Goal: Information Seeking & Learning: Find specific fact

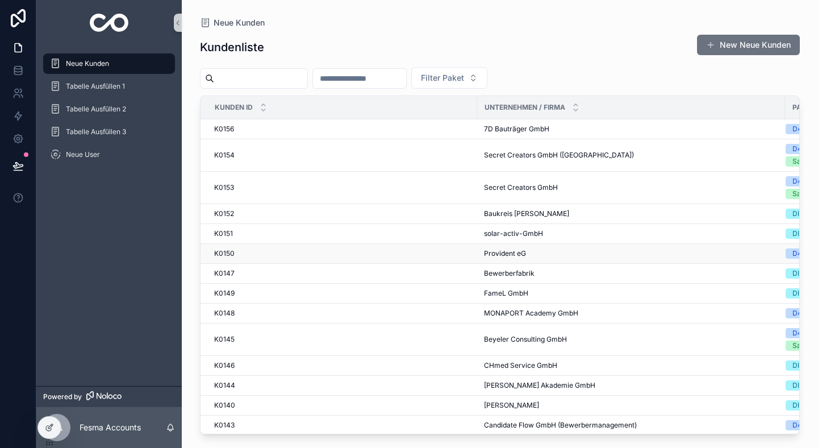
click at [314, 259] on td "K0150 K0150" at bounding box center [339, 254] width 277 height 20
click at [314, 251] on div "K0150 K0150" at bounding box center [342, 253] width 256 height 9
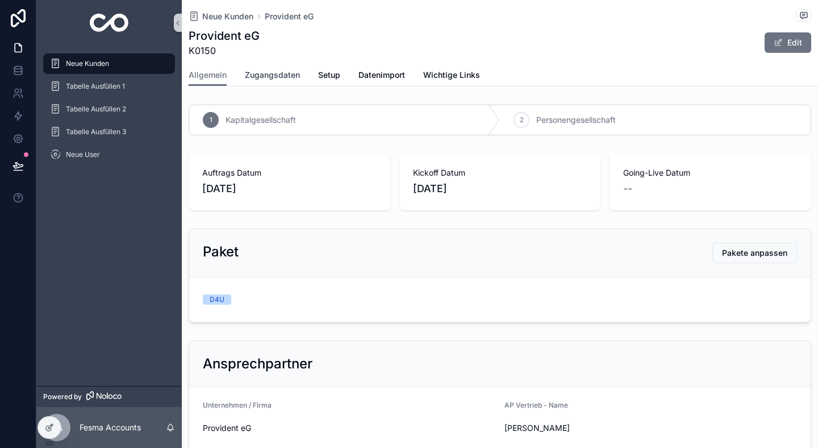
click at [260, 73] on span "Zugangsdaten" at bounding box center [272, 74] width 55 height 11
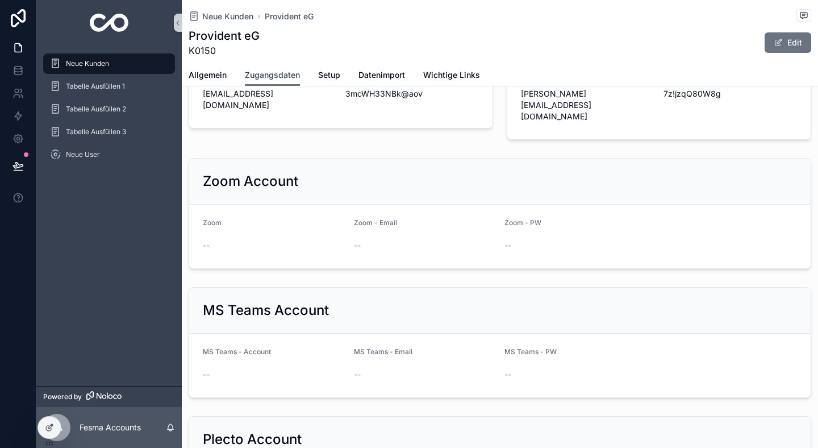
scroll to position [1203, 0]
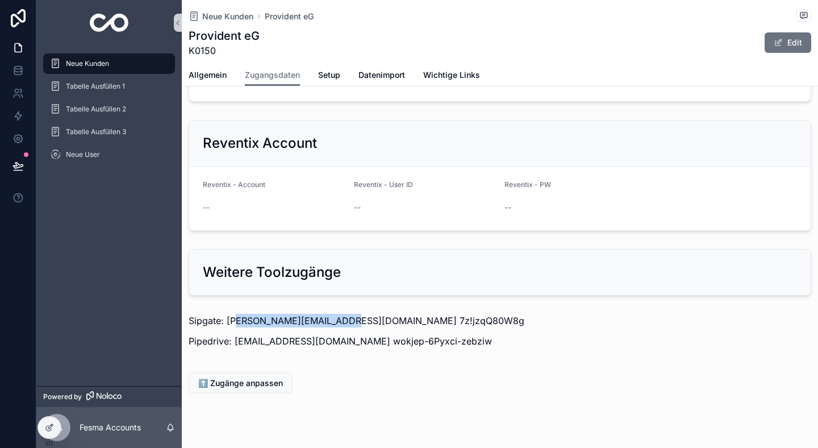
drag, startPoint x: 343, startPoint y: 300, endPoint x: 233, endPoint y: 300, distance: 109.7
click at [233, 314] on p "Sipgate: [PERSON_NAME][EMAIL_ADDRESS][DOMAIN_NAME] 7z!jzqQ80W8g" at bounding box center [500, 321] width 623 height 14
drag, startPoint x: 334, startPoint y: 318, endPoint x: 234, endPoint y: 321, distance: 99.5
click at [234, 334] on p "Pipedrive: [EMAIL_ADDRESS][DOMAIN_NAME] wokjep-6Pyxci-zebziw" at bounding box center [500, 341] width 623 height 14
copy p "[EMAIL_ADDRESS][DOMAIN_NAME]"
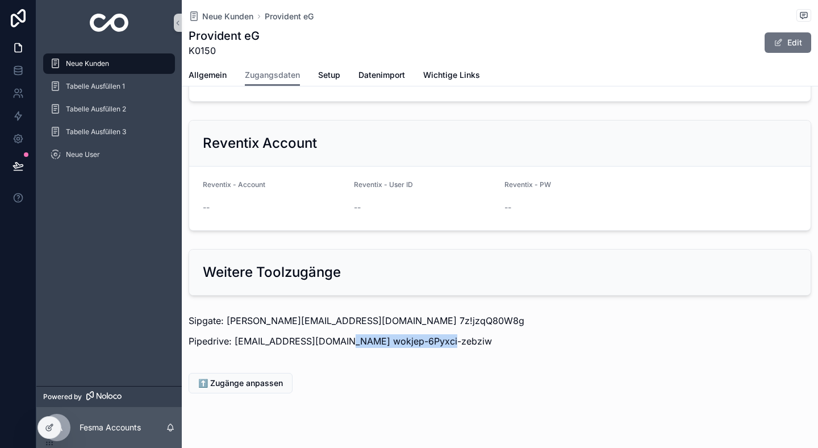
drag, startPoint x: 435, startPoint y: 320, endPoint x: 337, endPoint y: 320, distance: 98.3
click at [337, 334] on p "Pipedrive: [EMAIL_ADDRESS][DOMAIN_NAME] wokjep-6Pyxci-zebziw" at bounding box center [500, 341] width 623 height 14
copy p "wokjep-6Pyxci-zebziw"
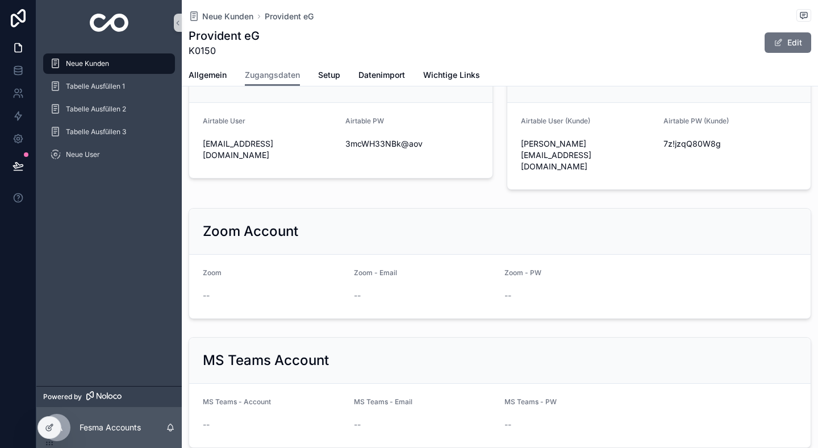
scroll to position [670, 0]
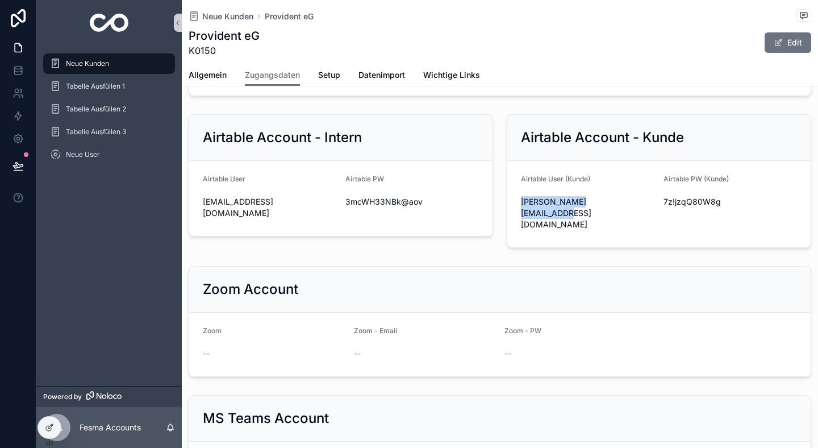
drag, startPoint x: 628, startPoint y: 201, endPoint x: 518, endPoint y: 202, distance: 109.7
click at [519, 202] on form "Airtable User (Kunde) [PERSON_NAME][EMAIL_ADDRESS][DOMAIN_NAME] Airtable PW (Ku…" at bounding box center [659, 204] width 303 height 86
copy span "[PERSON_NAME][EMAIL_ADDRESS][DOMAIN_NAME]"
click at [693, 204] on span "7z!jzqQ80W8g" at bounding box center [731, 201] width 134 height 11
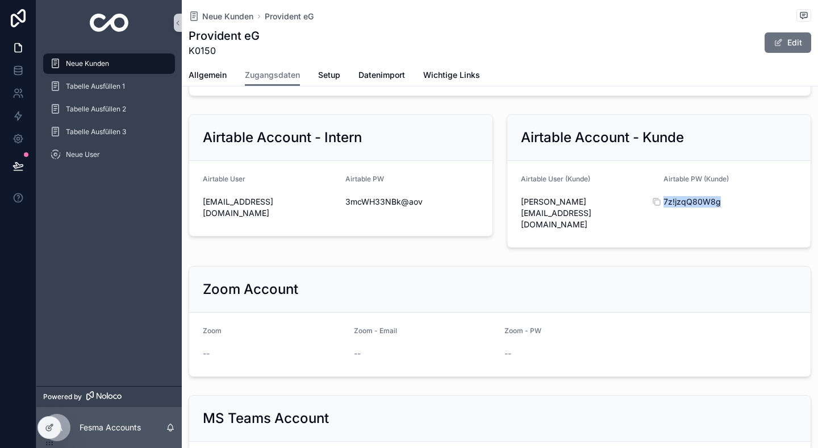
click at [693, 204] on span "7z!jzqQ80W8g" at bounding box center [731, 201] width 134 height 11
copy div "7z!jzqQ80W8g"
